Goal: Information Seeking & Learning: Check status

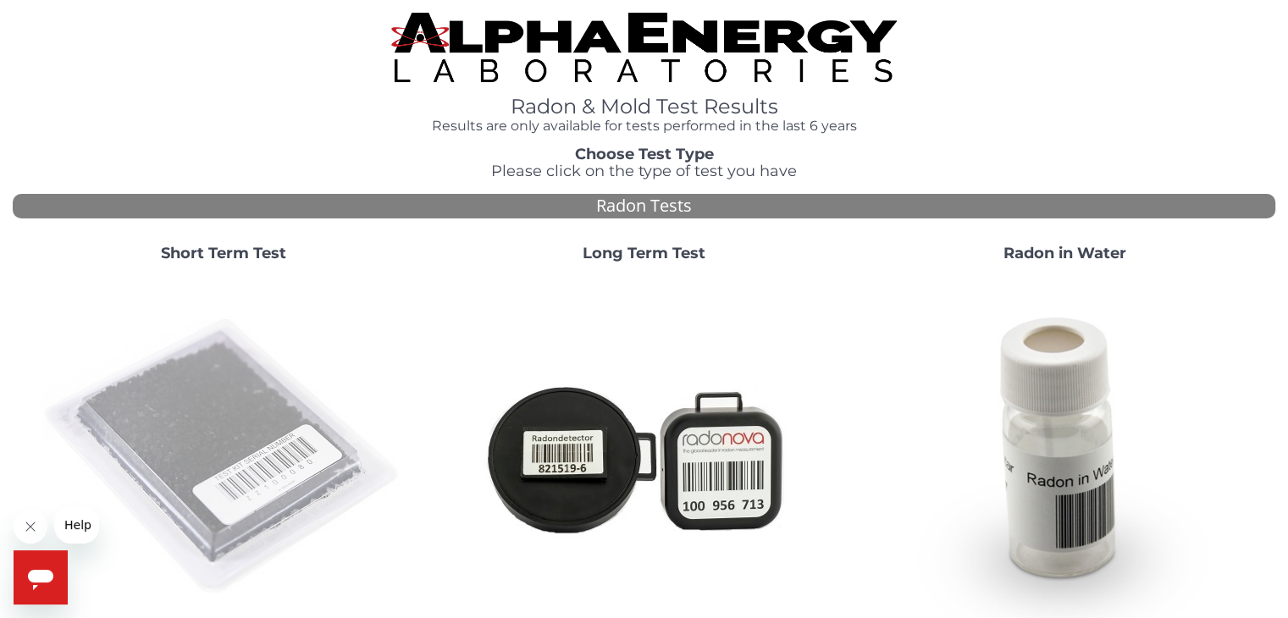
click at [329, 326] on img at bounding box center [223, 457] width 364 height 364
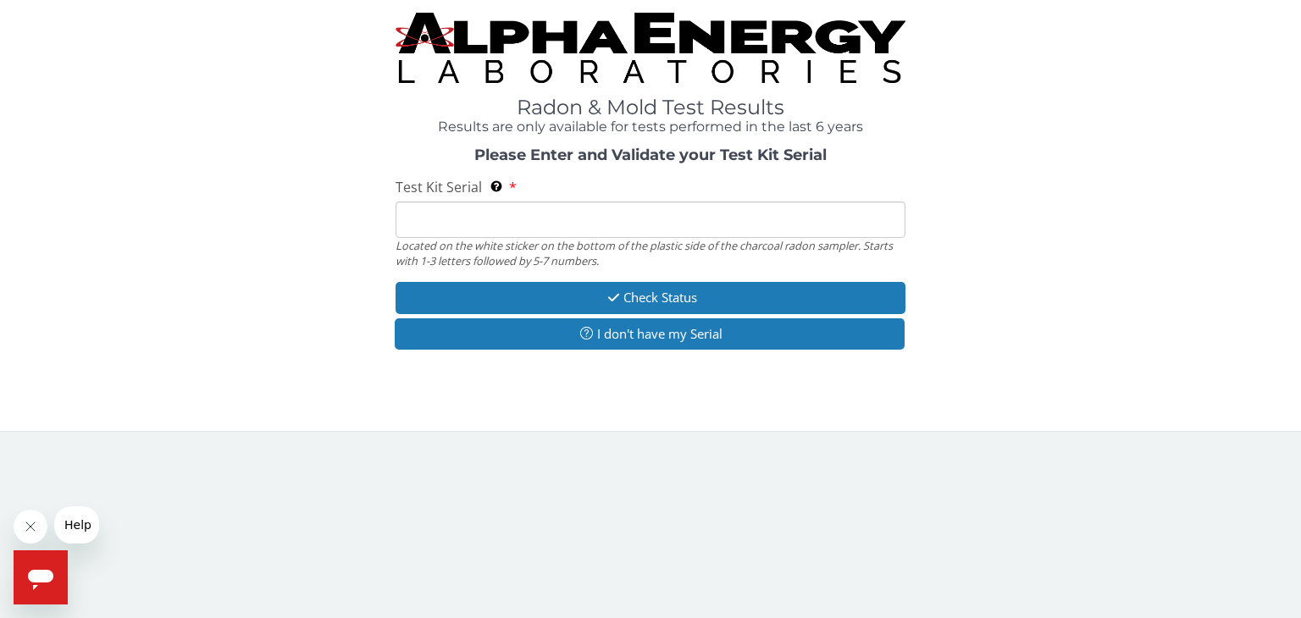
click at [325, 328] on div "Please Enter and Validate your Test Kit Serial Test Kit Serial Located on the w…" at bounding box center [650, 250] width 1275 height 207
click at [487, 220] on input "Test Kit Serial Located on the white sticker on the bottom of the plastic side …" at bounding box center [650, 220] width 510 height 36
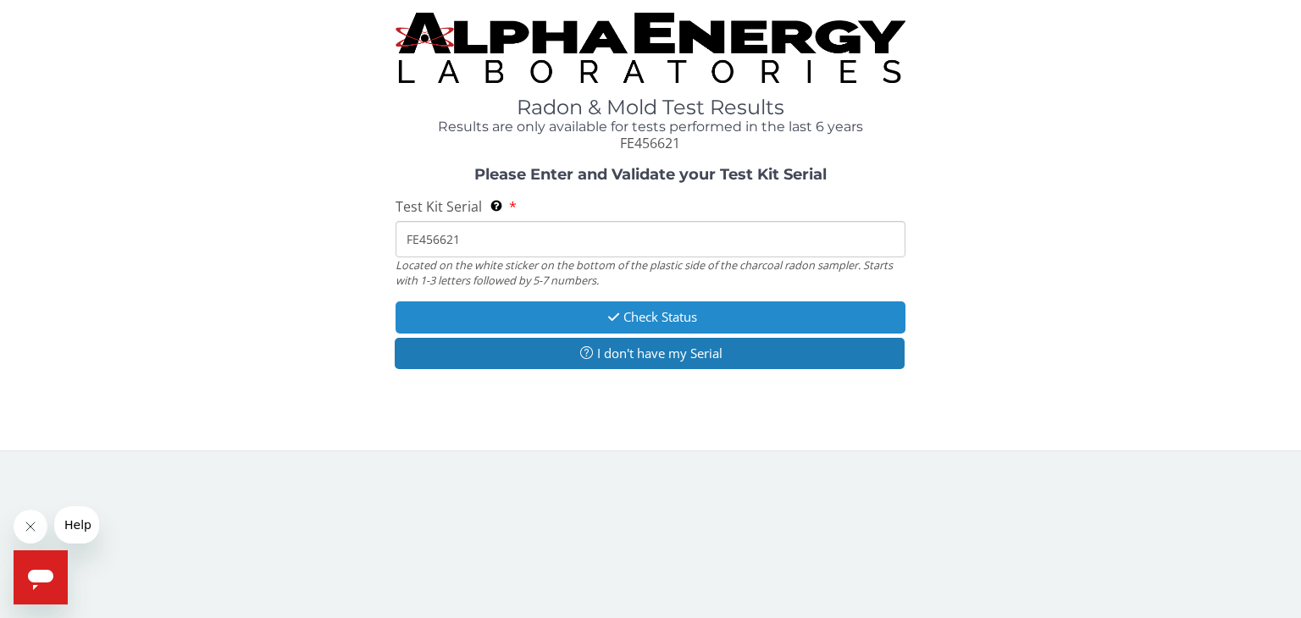
type input "FE456621"
click at [484, 319] on button "Check Status" at bounding box center [650, 316] width 510 height 31
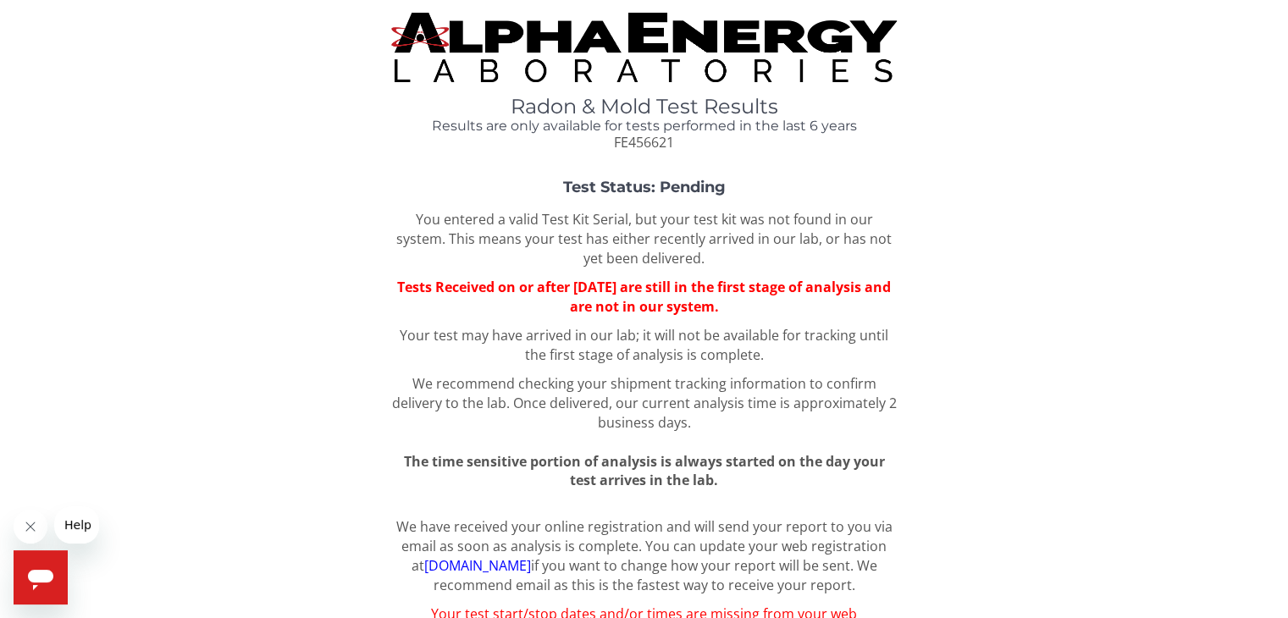
scroll to position [3, 0]
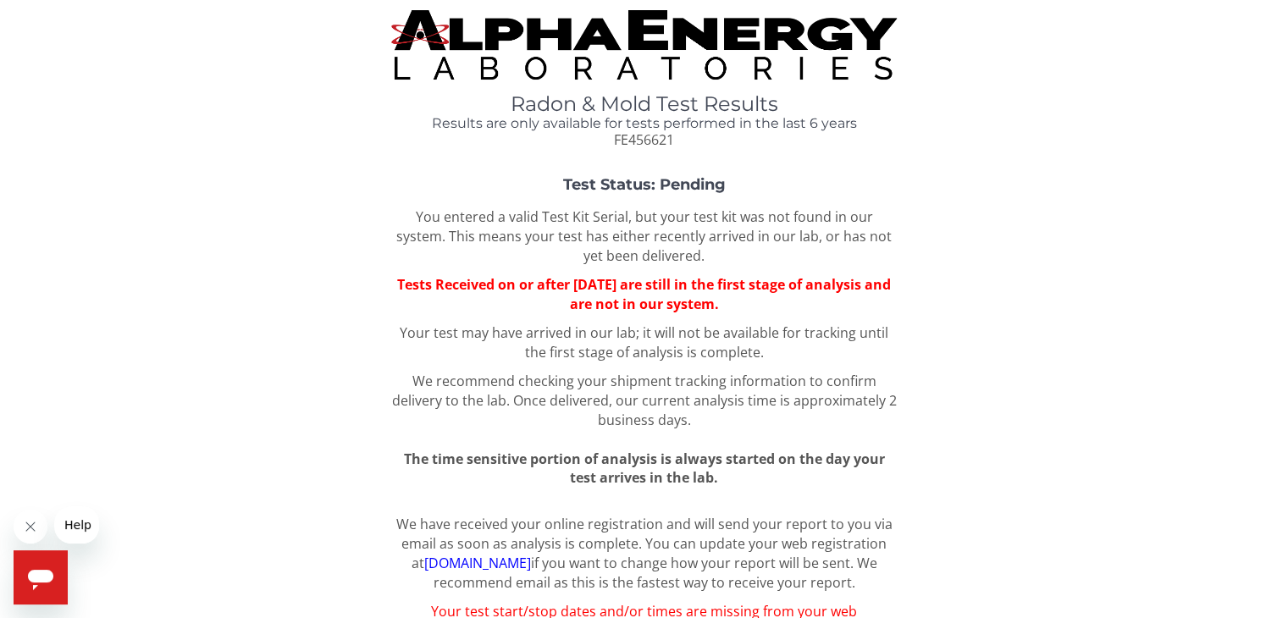
click at [1034, 288] on div "Test Status: Pending You entered a valid Test Kit Serial, but your test kit was…" at bounding box center [644, 332] width 1263 height 311
click at [1041, 290] on div "Test Status: Pending You entered a valid Test Kit Serial, but your test kit was…" at bounding box center [644, 332] width 1263 height 311
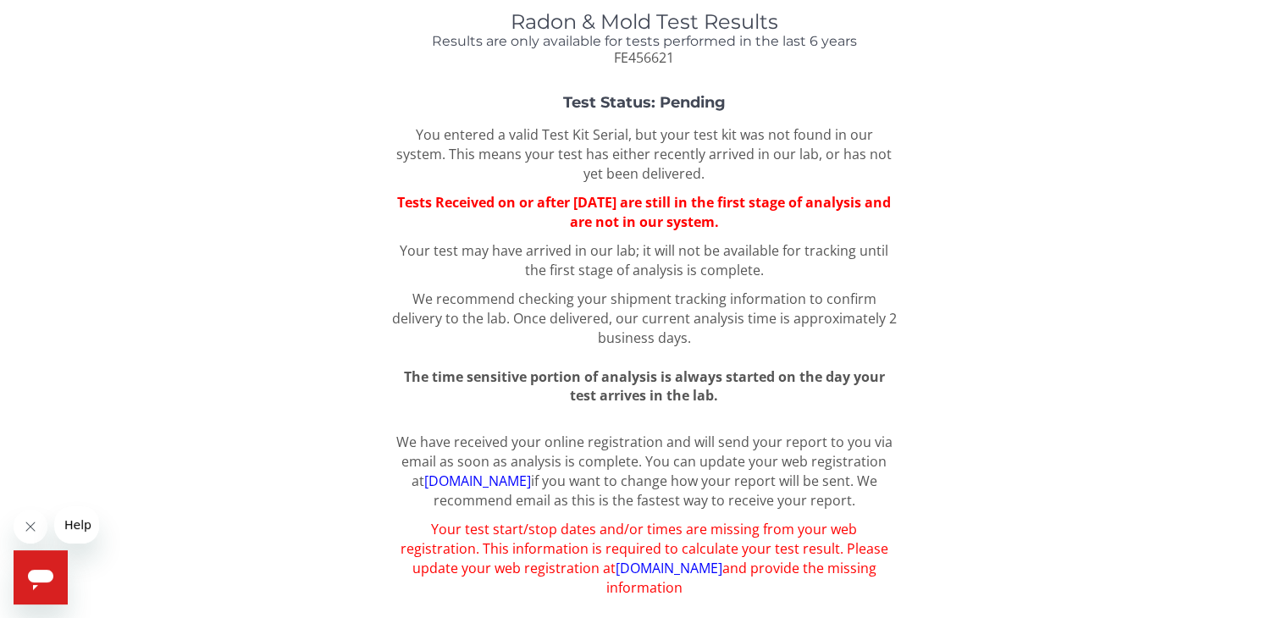
scroll to position [97, 0]
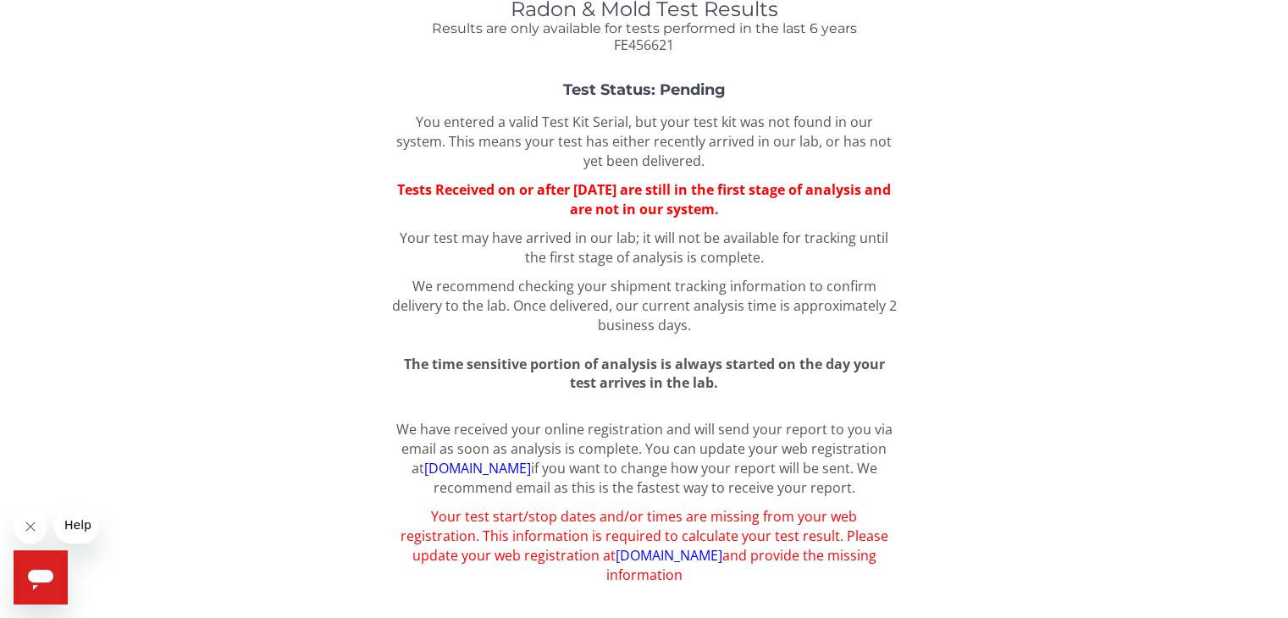
click at [615, 555] on link "[DOMAIN_NAME]" at bounding box center [668, 555] width 107 height 19
